Goal: Find specific page/section: Find specific page/section

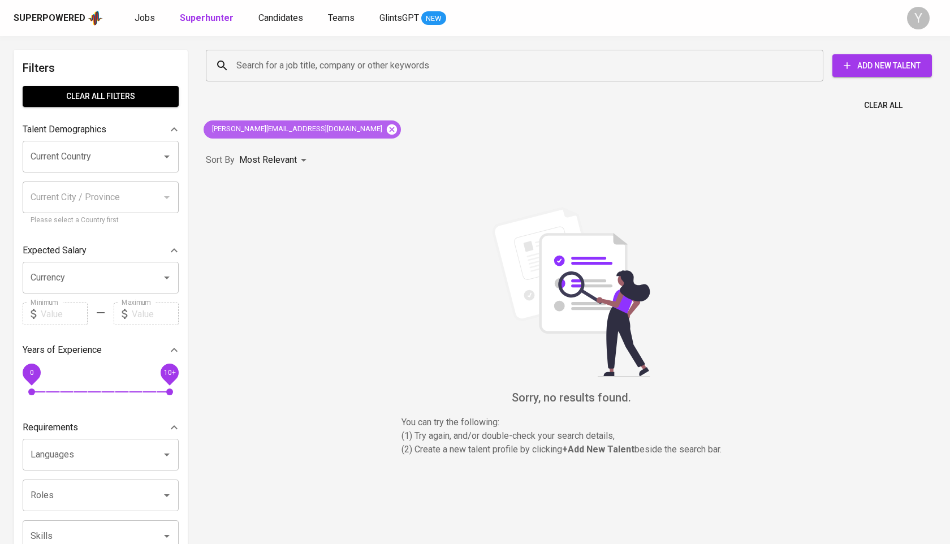
click at [387, 129] on icon at bounding box center [392, 129] width 10 height 10
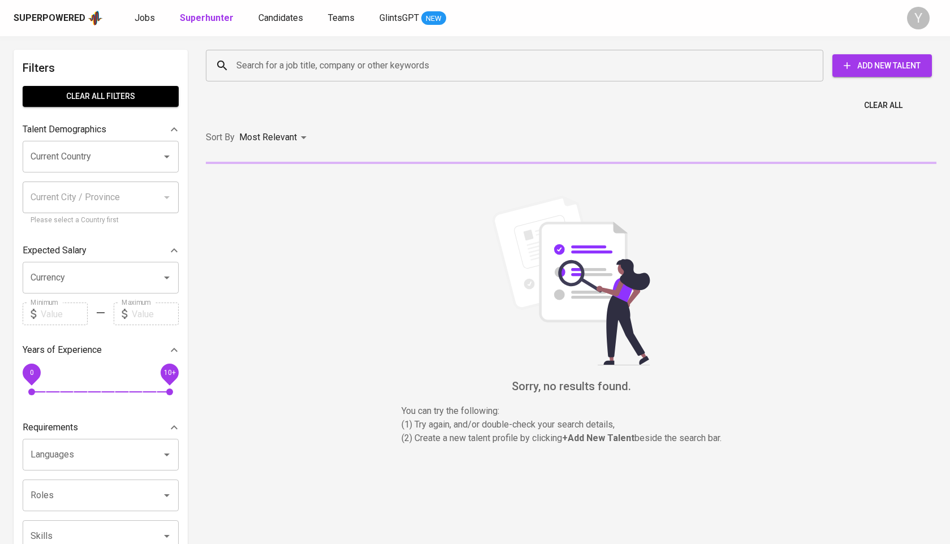
click at [296, 66] on input "Search for a job title, company or other keywords" at bounding box center [518, 65] width 568 height 21
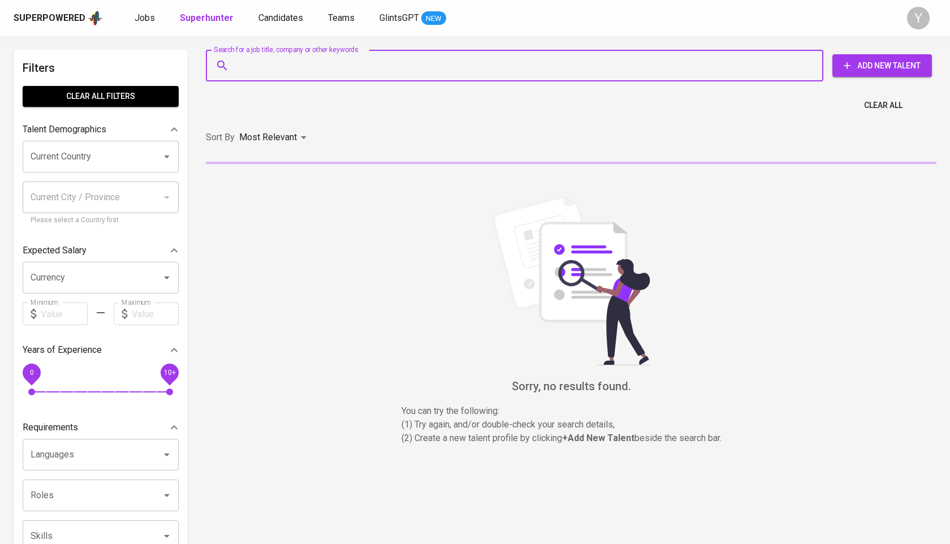
paste input "[EMAIL_ADDRESS][DOMAIN_NAME]"
type input "[EMAIL_ADDRESS][DOMAIN_NAME]"
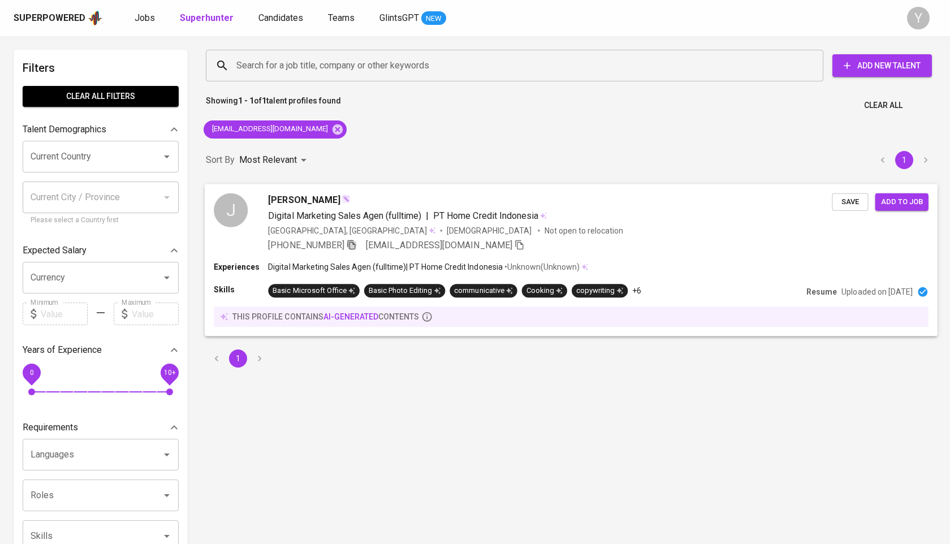
click at [355, 243] on icon "button" at bounding box center [351, 245] width 8 height 10
click at [331, 126] on icon at bounding box center [337, 129] width 12 height 12
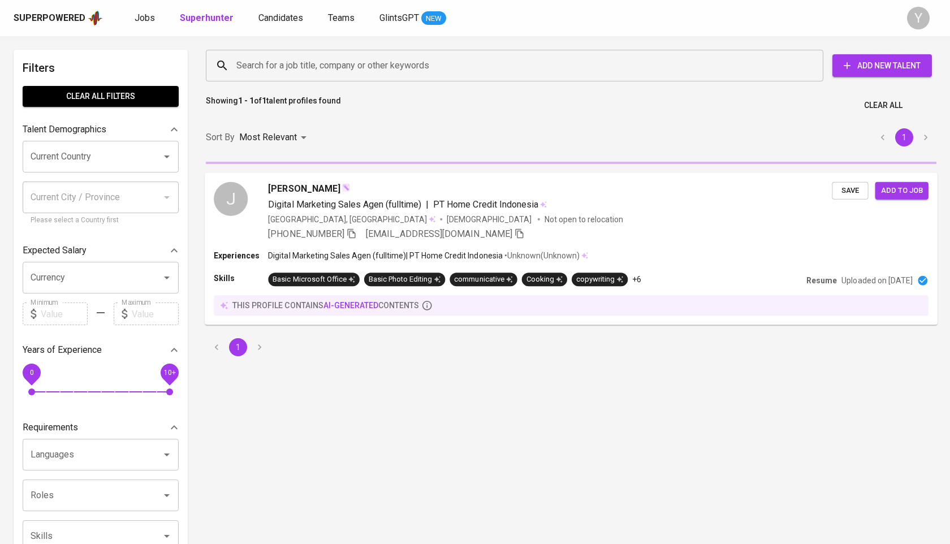
click at [323, 61] on input "Search for a job title, company or other keywords" at bounding box center [518, 65] width 568 height 21
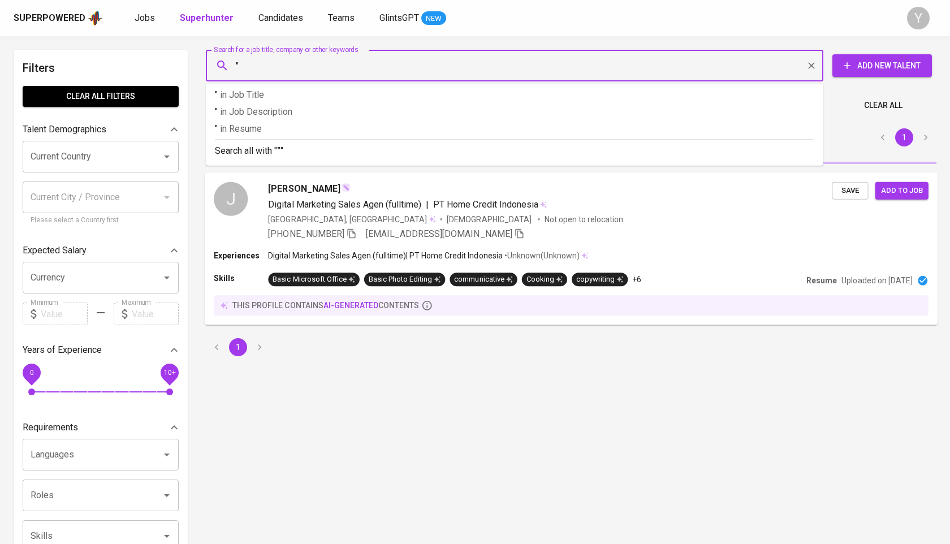
paste input "[PERSON_NAME]"
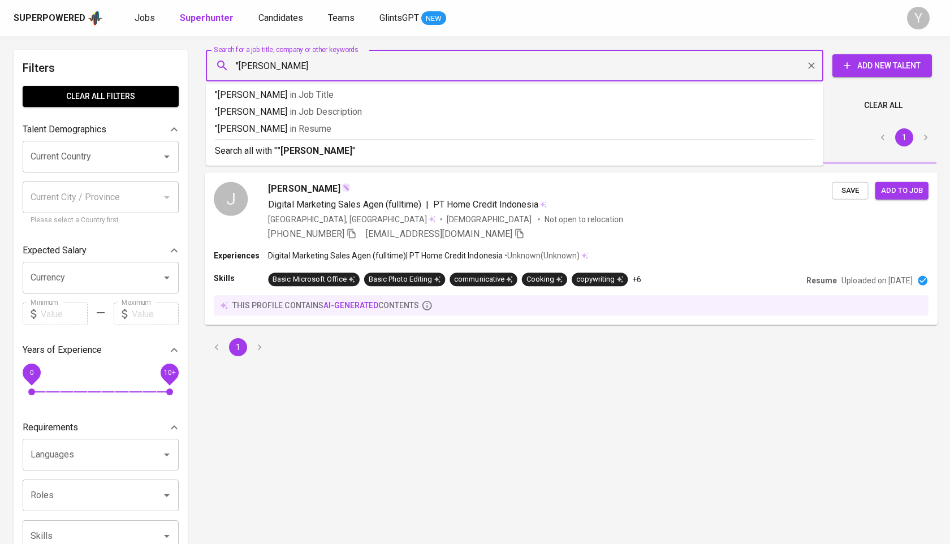
type input ""[PERSON_NAME]""
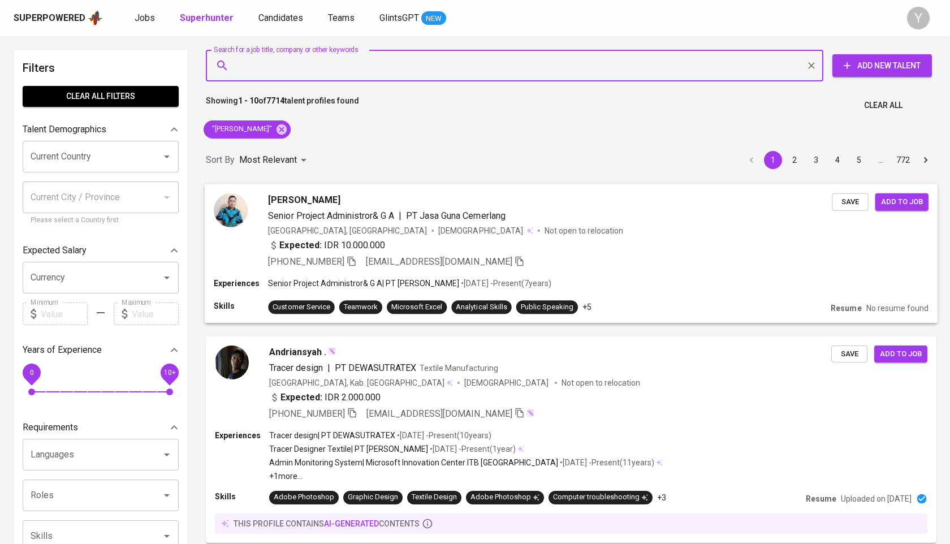
click at [356, 265] on icon "button" at bounding box center [352, 261] width 10 height 10
